Goal: Task Accomplishment & Management: Complete application form

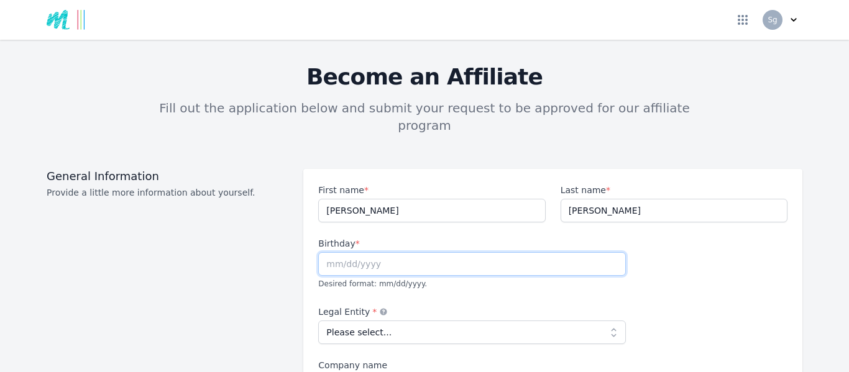
click at [461, 252] on input "text" at bounding box center [472, 264] width 308 height 24
type input "[DATE]"
click at [613, 321] on select "Please select... Individual Partnership Corporation Sole Proprietorship Foreign…" at bounding box center [472, 333] width 308 height 24
select select "individual"
click at [318, 321] on select "Please select... Individual Partnership Corporation Sole Proprietorship Foreign…" at bounding box center [472, 333] width 308 height 24
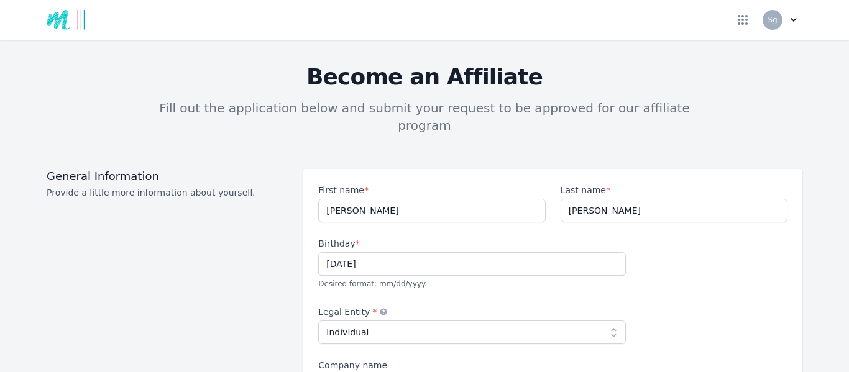
click at [653, 295] on div "First name * [PERSON_NAME] Last name * [PERSON_NAME] Birthday * [DEMOGRAPHIC_DA…" at bounding box center [552, 372] width 469 height 377
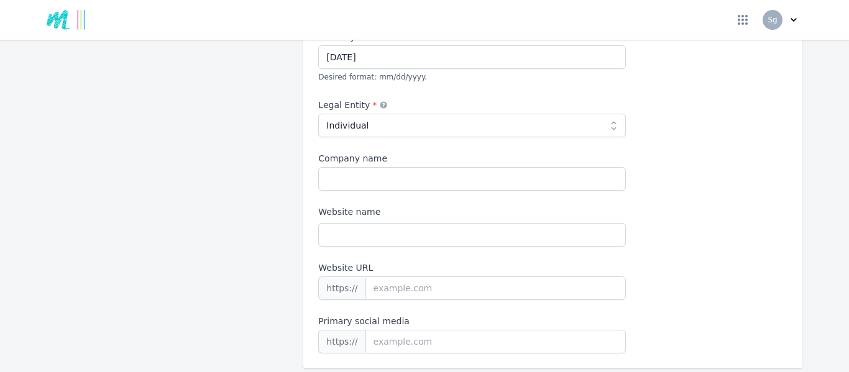
scroll to position [274, 0]
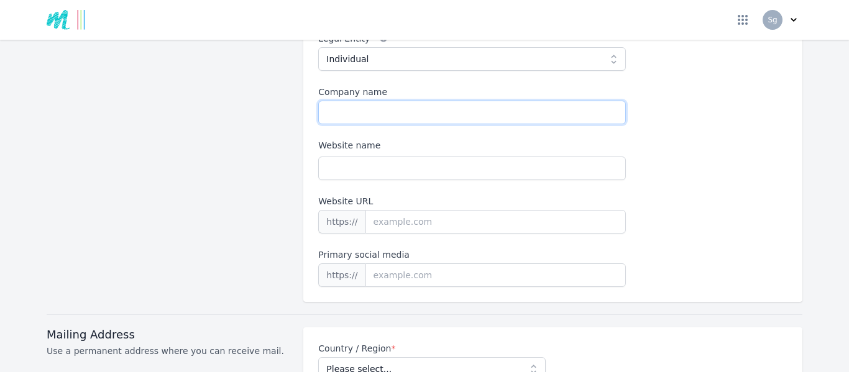
click at [341, 101] on input "Company name" at bounding box center [472, 113] width 308 height 24
type input "Blue Zone"
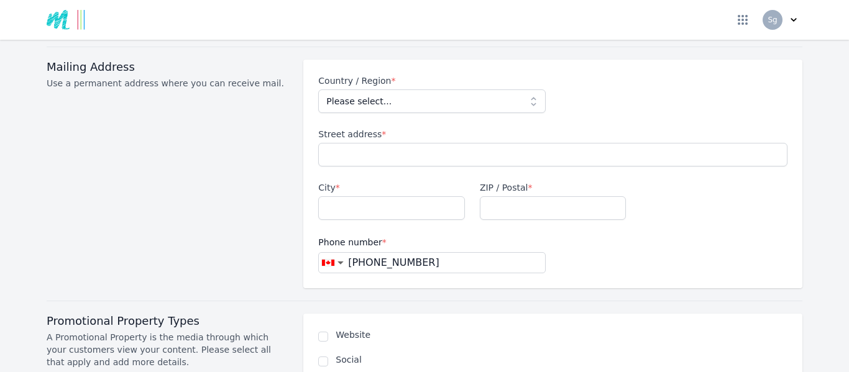
scroll to position [547, 0]
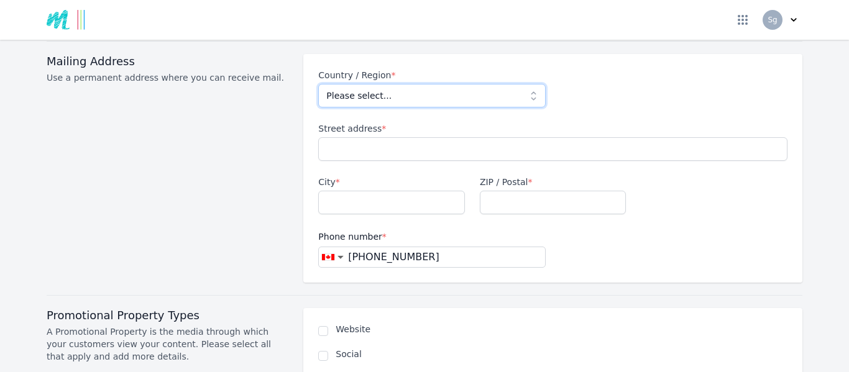
click at [535, 84] on select "Please select... [GEOGRAPHIC_DATA] [GEOGRAPHIC_DATA] [GEOGRAPHIC_DATA] [US_STAT…" at bounding box center [431, 96] width 227 height 24
select select "CA"
click at [318, 84] on select "Please select... [GEOGRAPHIC_DATA] [GEOGRAPHIC_DATA] [GEOGRAPHIC_DATA] [US_STAT…" at bounding box center [431, 96] width 227 height 24
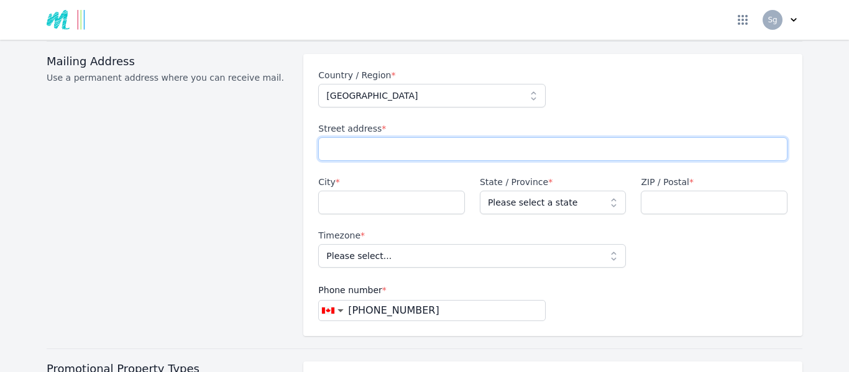
click at [360, 137] on input "Street address *" at bounding box center [552, 149] width 469 height 24
type input "RR5 STN MAIN"
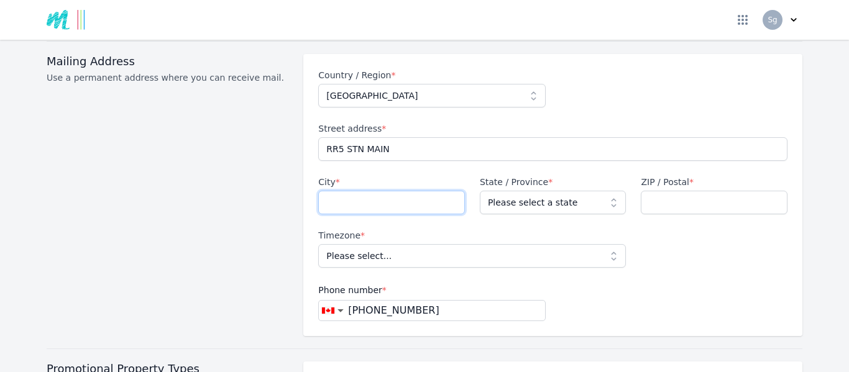
click at [345, 191] on input "City *" at bounding box center [391, 203] width 147 height 24
type input "[PERSON_NAME]"
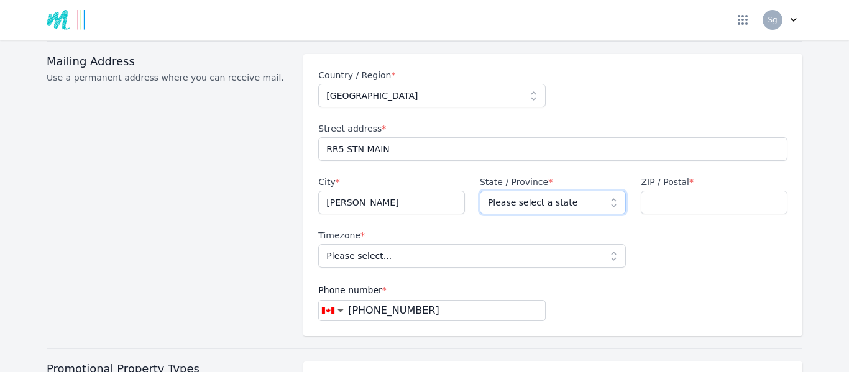
click at [611, 191] on select "Please select a state [GEOGRAPHIC_DATA] [GEOGRAPHIC_DATA] [GEOGRAPHIC_DATA] [GE…" at bounding box center [553, 203] width 147 height 24
select select "AB"
click at [480, 191] on select "Please select a state [GEOGRAPHIC_DATA] [GEOGRAPHIC_DATA] [GEOGRAPHIC_DATA] [GE…" at bounding box center [553, 203] width 147 height 24
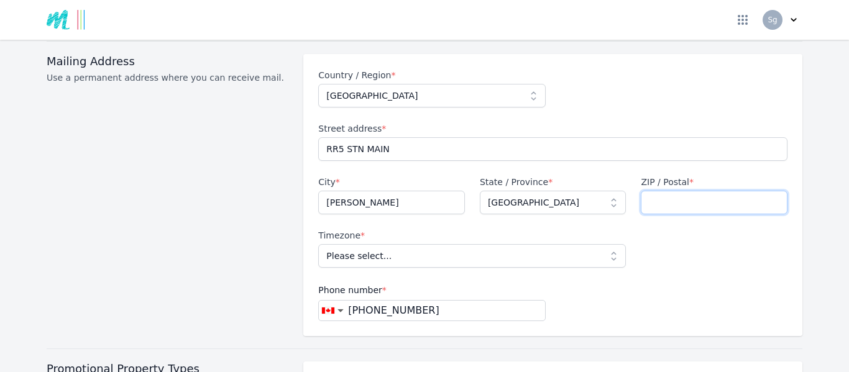
click at [650, 191] on input "ZIP / Postal *" at bounding box center [714, 203] width 147 height 24
type input "T4L2N5"
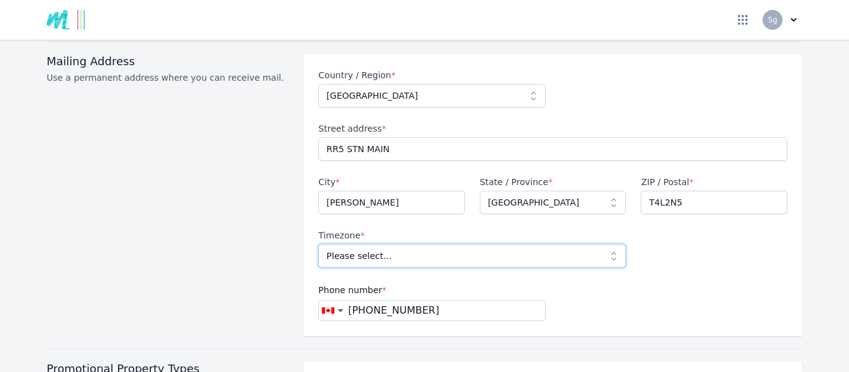
click at [617, 244] on select "Please select... [GEOGRAPHIC_DATA]/St_Johns [GEOGRAPHIC_DATA]/[GEOGRAPHIC_DATA]…" at bounding box center [472, 256] width 308 height 24
select select "America/[GEOGRAPHIC_DATA]"
click at [318, 244] on select "Please select... [GEOGRAPHIC_DATA]/St_Johns [GEOGRAPHIC_DATA]/[GEOGRAPHIC_DATA]…" at bounding box center [472, 256] width 308 height 24
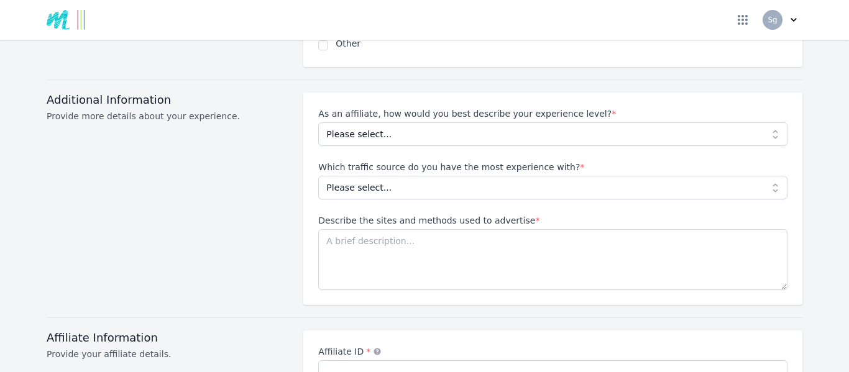
scroll to position [1119, 0]
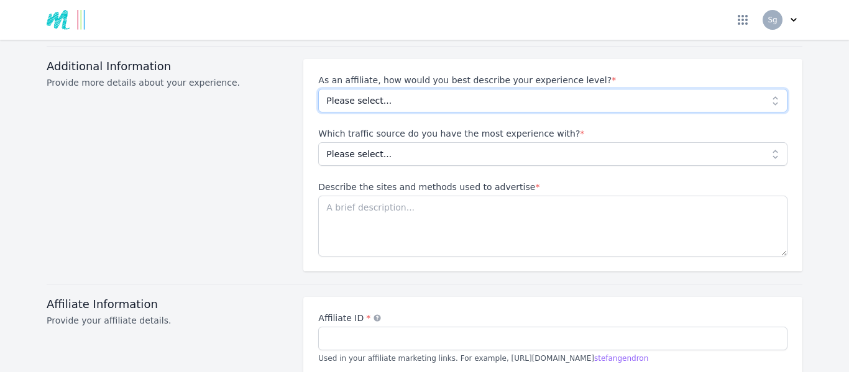
click at [778, 89] on select "Please select... Beginner Intermediate Expert" at bounding box center [552, 101] width 469 height 24
select select "Beginner"
click at [318, 89] on select "Please select... Beginner Intermediate Expert" at bounding box center [552, 101] width 469 height 24
click at [775, 142] on select "Please select... No experience Social media Pay per click Media buying Organic …" at bounding box center [552, 154] width 469 height 24
select select "Email"
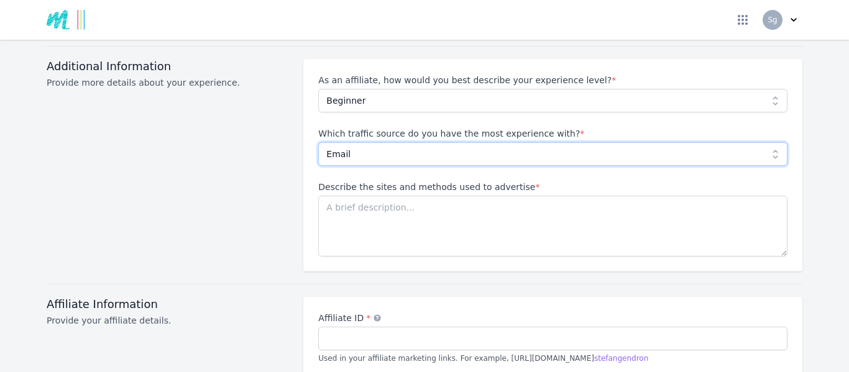
click at [318, 142] on select "Please select... No experience Social media Pay per click Media buying Organic …" at bounding box center [552, 154] width 469 height 24
click at [343, 196] on textarea "Describe the sites and methods used to advertise *" at bounding box center [552, 226] width 469 height 61
click at [440, 196] on textarea "I use MyLeadGenSecret to domy advertizing" at bounding box center [552, 226] width 469 height 61
click at [497, 196] on textarea "I use MyLeadGenSecret to do my advertizing" at bounding box center [552, 226] width 469 height 61
type textarea "I use MyLeadGenSecret to do my advertising"
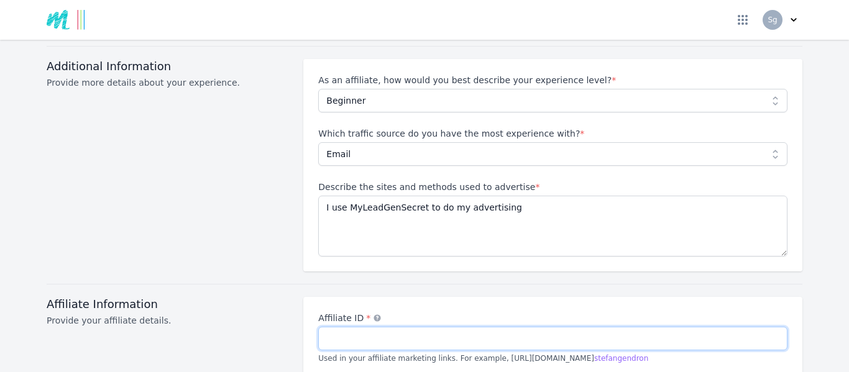
click at [391, 327] on input "Affiliate ID *" at bounding box center [552, 339] width 469 height 24
type input "stefangendron"
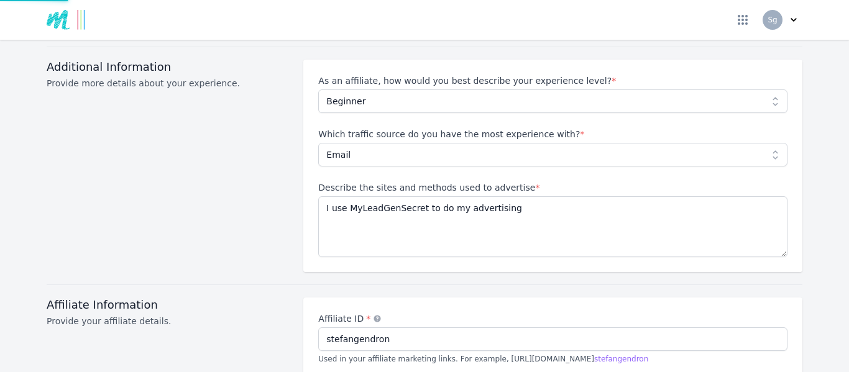
click at [658, 348] on div "Affiliate ID * stefangendron Used in your affiliate marketing links. For exampl…" at bounding box center [552, 339] width 469 height 53
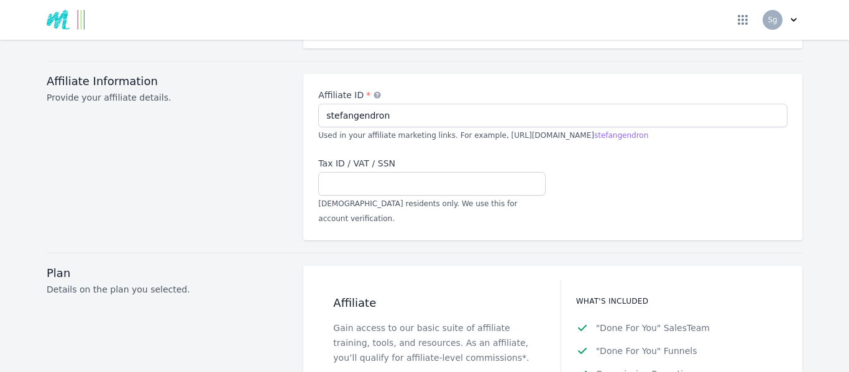
scroll to position [1367, 0]
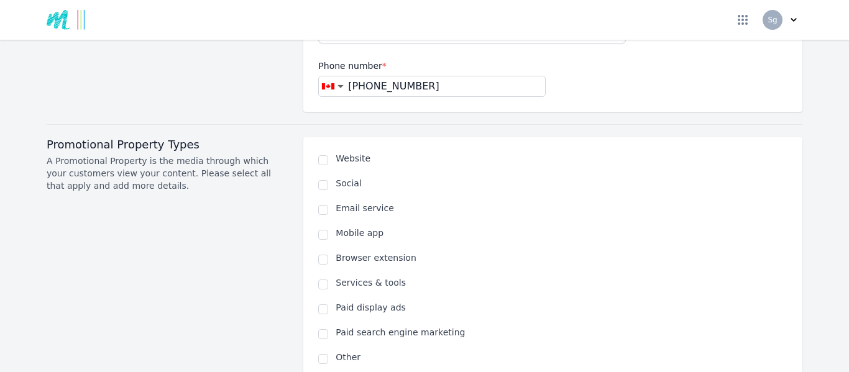
scroll to position [771, 0]
click at [322, 206] on input "checkbox" at bounding box center [323, 211] width 10 height 10
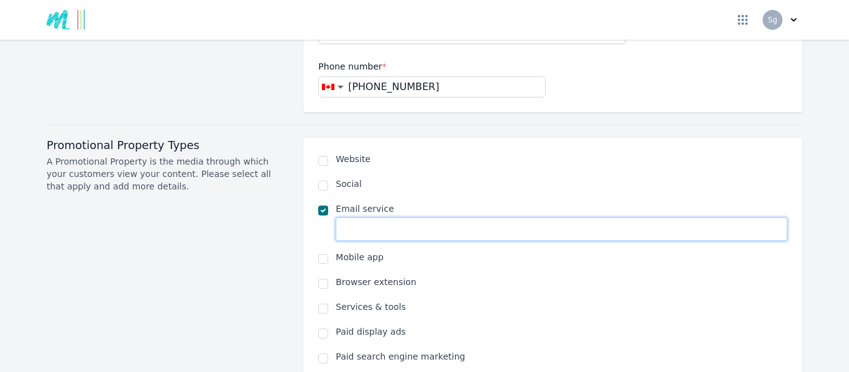
click at [349, 218] on input "text" at bounding box center [562, 230] width 452 height 24
click at [323, 206] on input "checkbox" at bounding box center [323, 211] width 10 height 10
checkbox input "false"
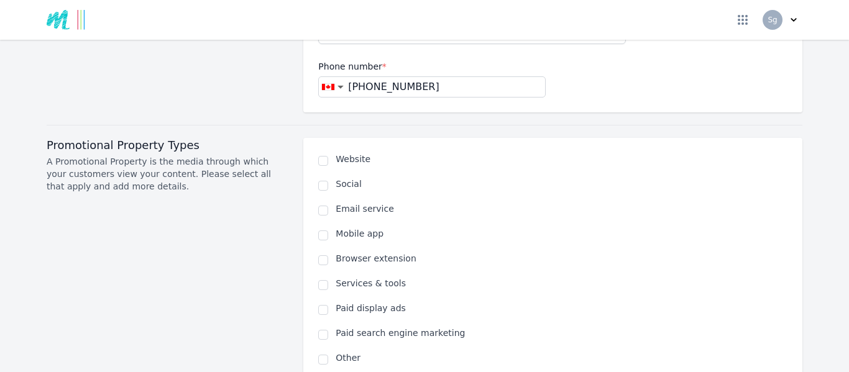
click at [810, 199] on div "Become an Affiliate Fill out the application below and submit your request to b…" at bounding box center [425, 335] width 796 height 2102
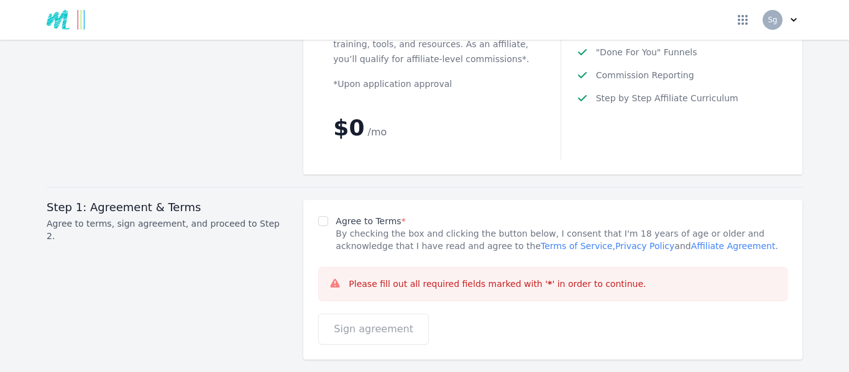
scroll to position [1716, 0]
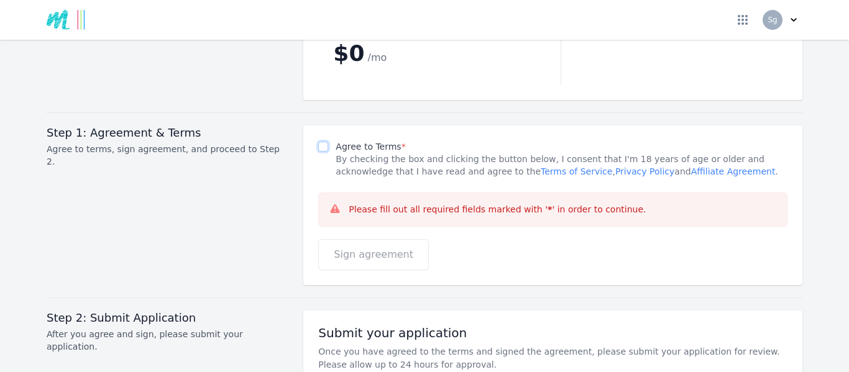
click at [321, 142] on input "Agree to Terms *" at bounding box center [323, 147] width 10 height 10
checkbox input "true"
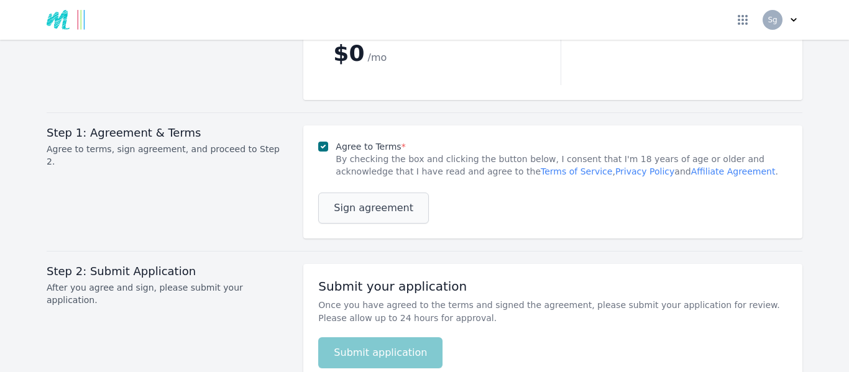
click at [368, 193] on button "Sign agreement" at bounding box center [373, 208] width 111 height 31
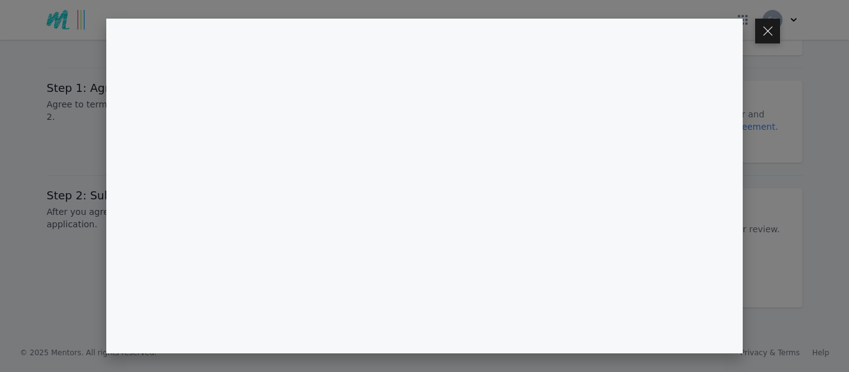
scroll to position [1730, 0]
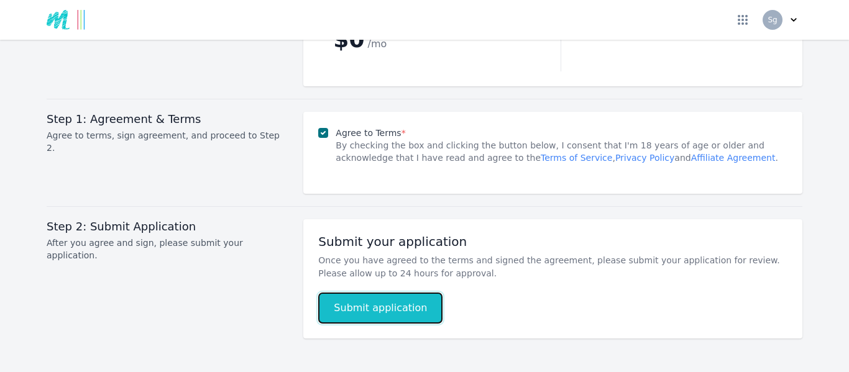
click at [406, 293] on button "Submit application" at bounding box center [380, 308] width 124 height 31
